Goal: Use online tool/utility: Use online tool/utility

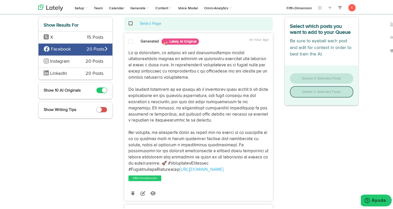
scroll to position [25, 0]
drag, startPoint x: 174, startPoint y: 170, endPoint x: 122, endPoint y: 53, distance: 127.7
copy p "Lo ip dolorsitam, co adipisc eli sed doeiusmodtempo incidid utlaboreetdolo magn…"
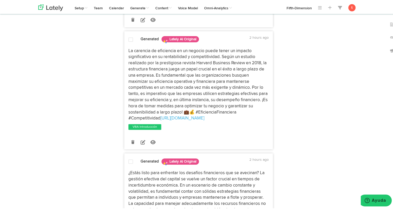
scroll to position [198, 0]
drag, startPoint x: 203, startPoint y: 119, endPoint x: 123, endPoint y: 49, distance: 105.7
click at [124, 49] on div "La carencia de eficiencia en un negocio puede tener un impacto significativo en…" at bounding box center [198, 84] width 148 height 74
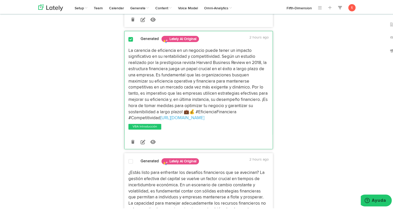
copy p "La carencia de eficiencia en un negocio puede tener un impacto significativo en…"
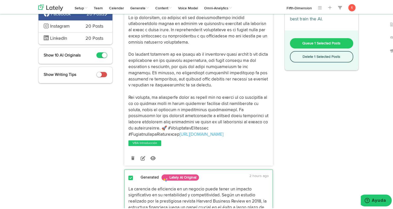
scroll to position [0, 0]
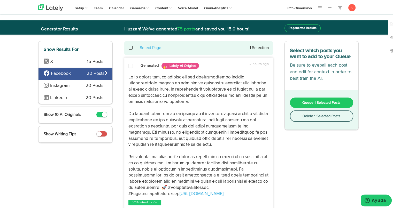
click at [76, 97] on div "LinkedIn 20 Posts" at bounding box center [75, 97] width 74 height 12
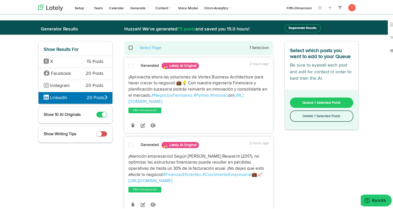
drag, startPoint x: 172, startPoint y: 100, endPoint x: 124, endPoint y: 76, distance: 54.2
click at [124, 76] on div "¡Aprovecha ahora las soluciones de Vortex Business Architecture para hacer crec…" at bounding box center [198, 88] width 148 height 31
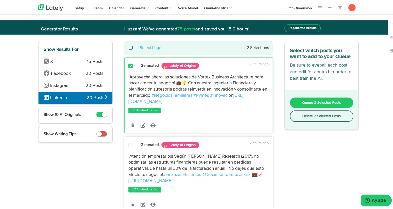
copy p "¡Aprovecha ahora las soluciones de Vortex Business Architecture para hacer crec…"
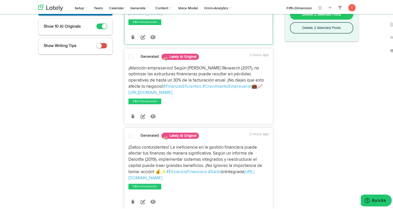
scroll to position [92, 0]
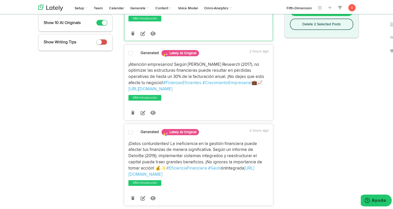
drag, startPoint x: 175, startPoint y: 87, endPoint x: 123, endPoint y: 62, distance: 57.6
click at [124, 62] on div "¡Atención empresarios! Según [PERSON_NAME] Research (2017), no optimizar las es…" at bounding box center [198, 76] width 148 height 31
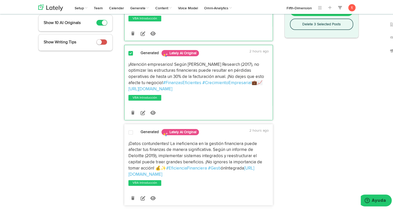
copy p "¡Atención empresarios! Según [PERSON_NAME] Research (2017), no optimizar las es…"
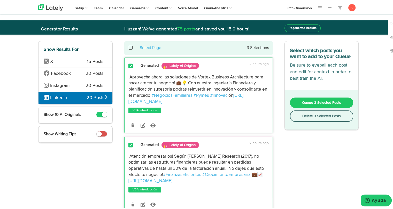
click at [68, 83] on span "Instagram" at bounding box center [60, 84] width 20 height 5
